Goal: Task Accomplishment & Management: Manage account settings

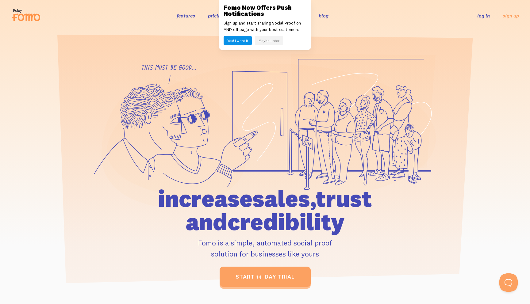
click at [271, 43] on button "Maybe Later" at bounding box center [269, 41] width 28 height 10
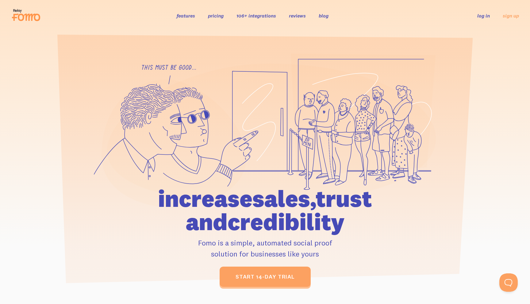
click at [484, 16] on link "log in" at bounding box center [483, 16] width 13 height 6
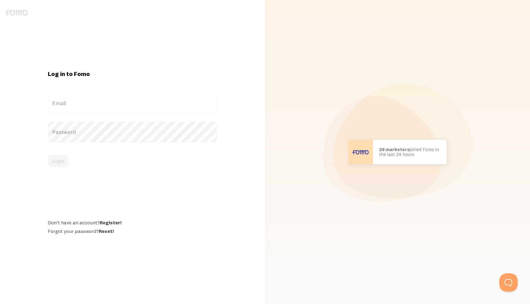
click at [192, 106] on label "Email" at bounding box center [132, 103] width 169 height 21
click at [192, 106] on input "Email" at bounding box center [132, 103] width 169 height 21
type input "sbrook@lubavitch.com"
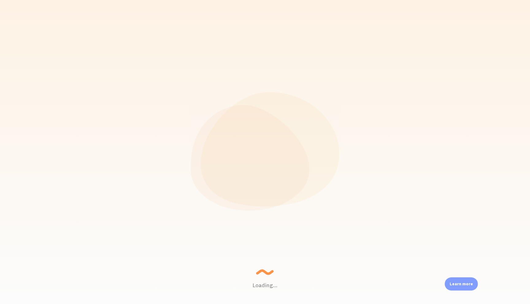
scroll to position [161, 430]
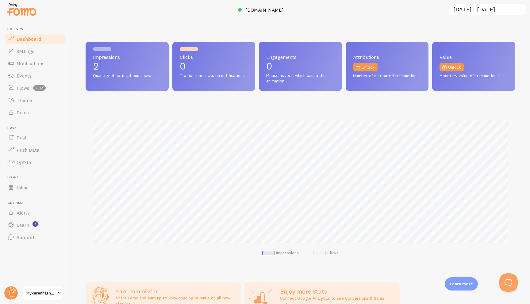
click at [107, 22] on div "Impressions 2 Quantity of notifications shown Clicks 0 Traffic from clicks on n…" at bounding box center [300, 162] width 459 height 285
click at [142, 25] on div "Impressions 2 Quantity of notifications shown Clicks 0 Traffic from clicks on n…" at bounding box center [300, 162] width 459 height 285
click at [292, 7] on span at bounding box center [288, 9] width 7 height 7
click at [38, 68] on link "Notifications" at bounding box center [35, 63] width 63 height 12
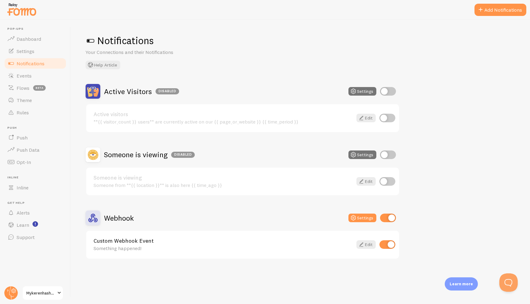
click at [386, 244] on input "checkbox" at bounding box center [387, 244] width 16 height 9
checkbox input "false"
